Goal: Navigation & Orientation: Go to known website

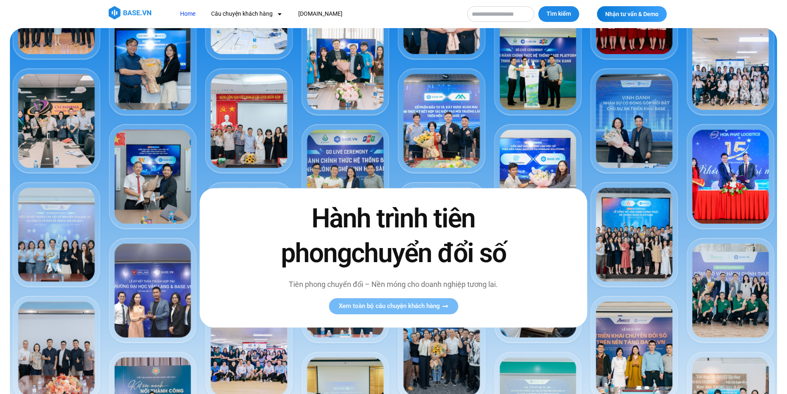
click at [190, 8] on link "Home" at bounding box center [188, 13] width 28 height 15
click at [312, 16] on link "[DOMAIN_NAME]" at bounding box center [320, 13] width 57 height 15
